Goal: Go to known website: Access a specific website the user already knows

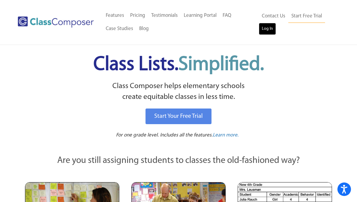
click at [269, 28] on link "Log In" at bounding box center [267, 29] width 17 height 12
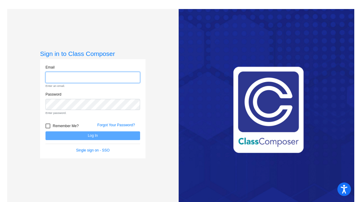
click at [94, 75] on input "email" at bounding box center [92, 77] width 94 height 11
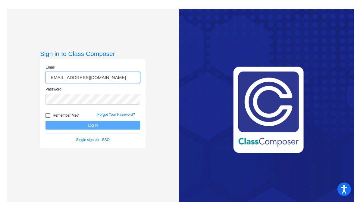
type input "dalderman@aspenk12.net"
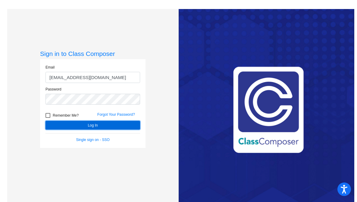
click at [104, 127] on button "Log In" at bounding box center [92, 125] width 94 height 9
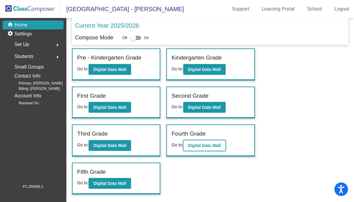
click at [186, 146] on button "Digital Data Wall" at bounding box center [204, 145] width 42 height 11
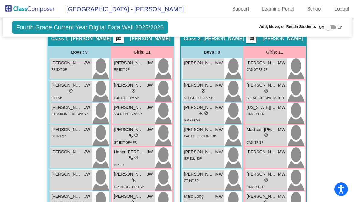
scroll to position [197, 0]
